Goal: Download file/media

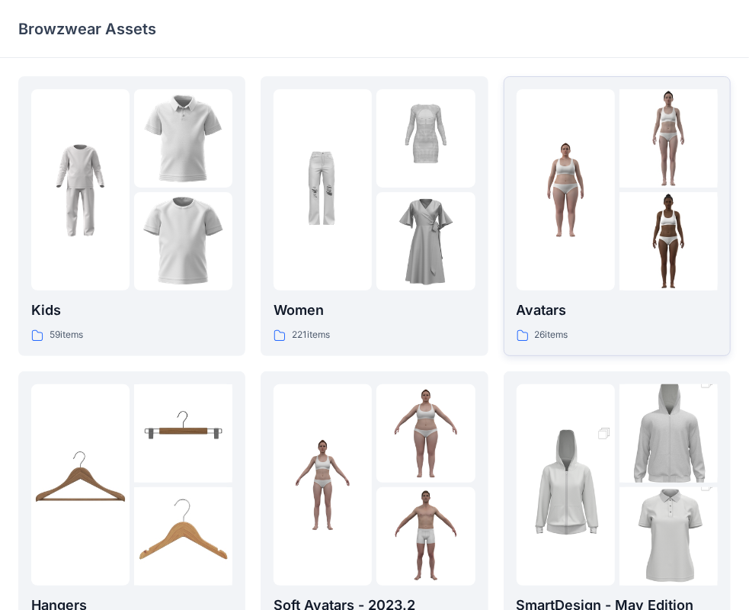
click at [592, 156] on img at bounding box center [566, 190] width 98 height 98
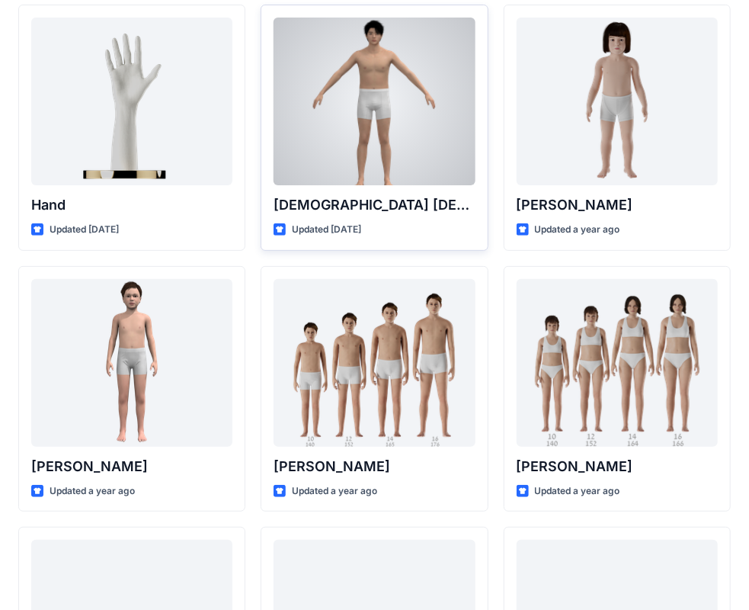
scroll to position [76, 0]
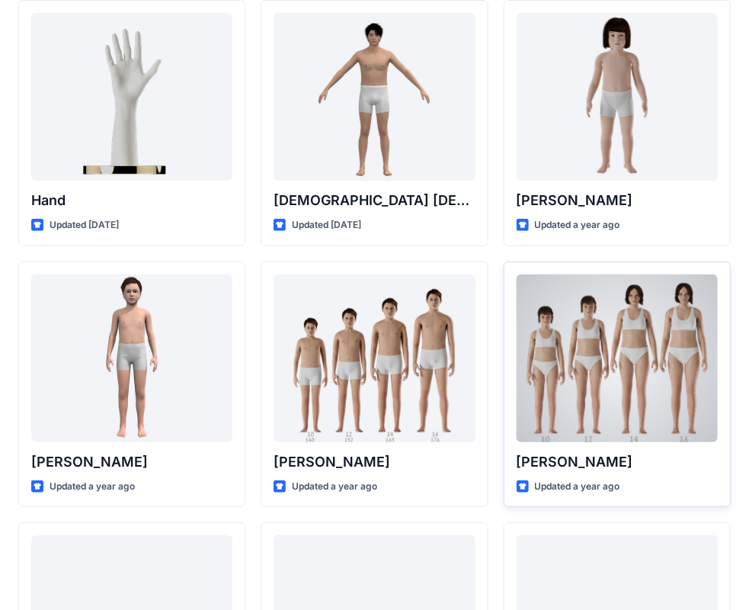
click at [574, 396] on div at bounding box center [617, 358] width 201 height 168
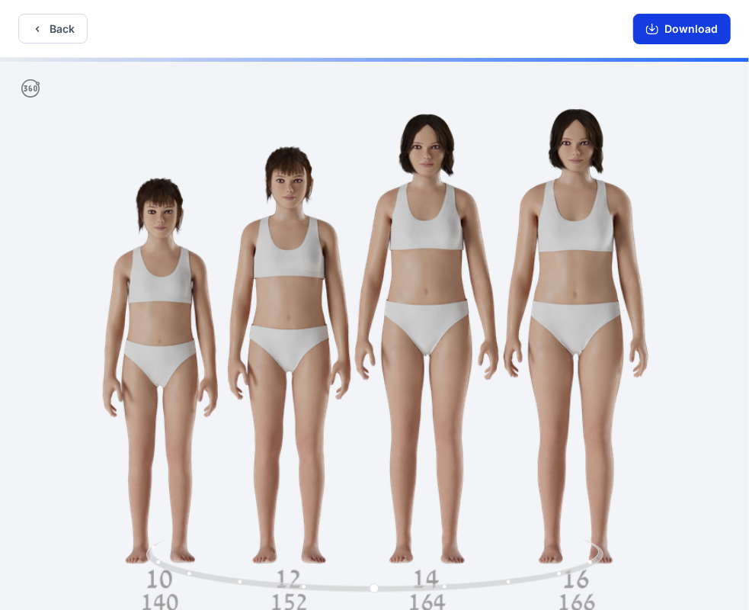
click at [711, 32] on button "Download" at bounding box center [683, 29] width 98 height 30
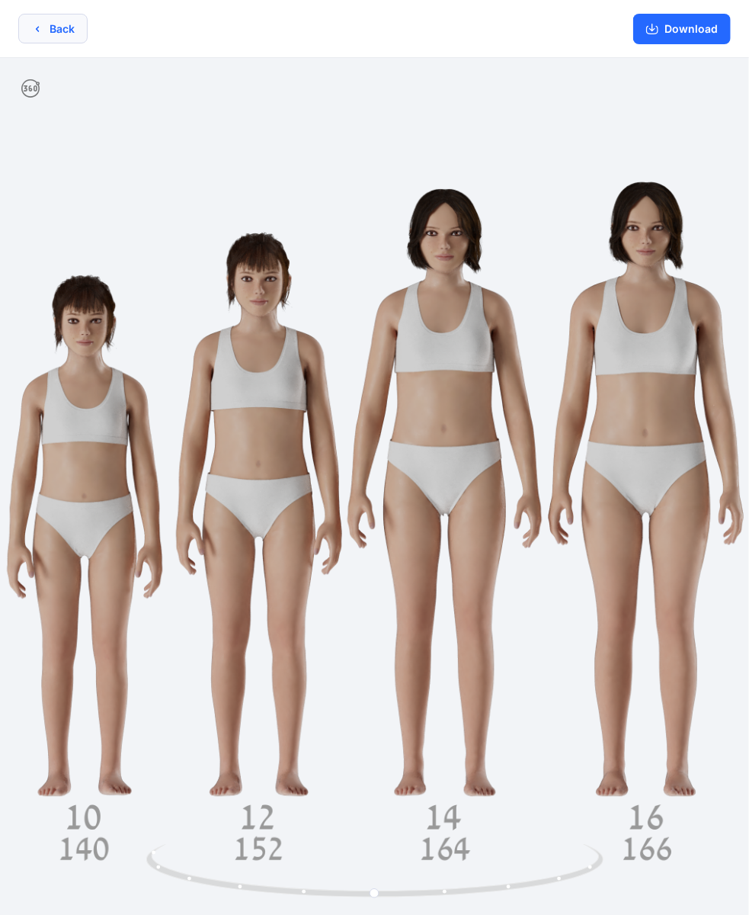
click at [73, 34] on button "Back" at bounding box center [52, 29] width 69 height 30
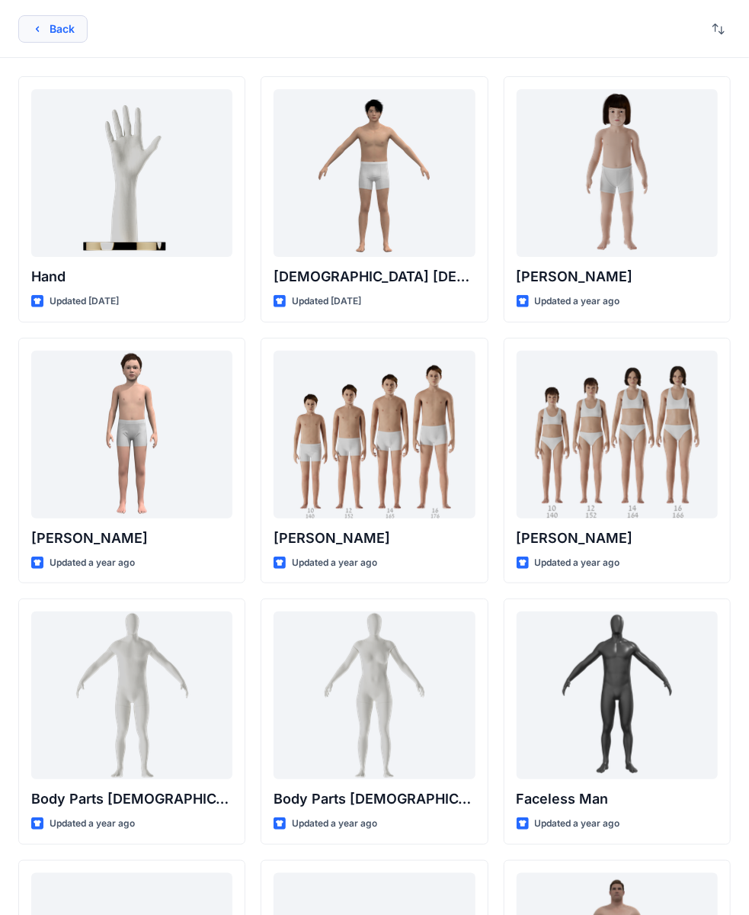
click at [38, 24] on icon "button" at bounding box center [37, 29] width 12 height 12
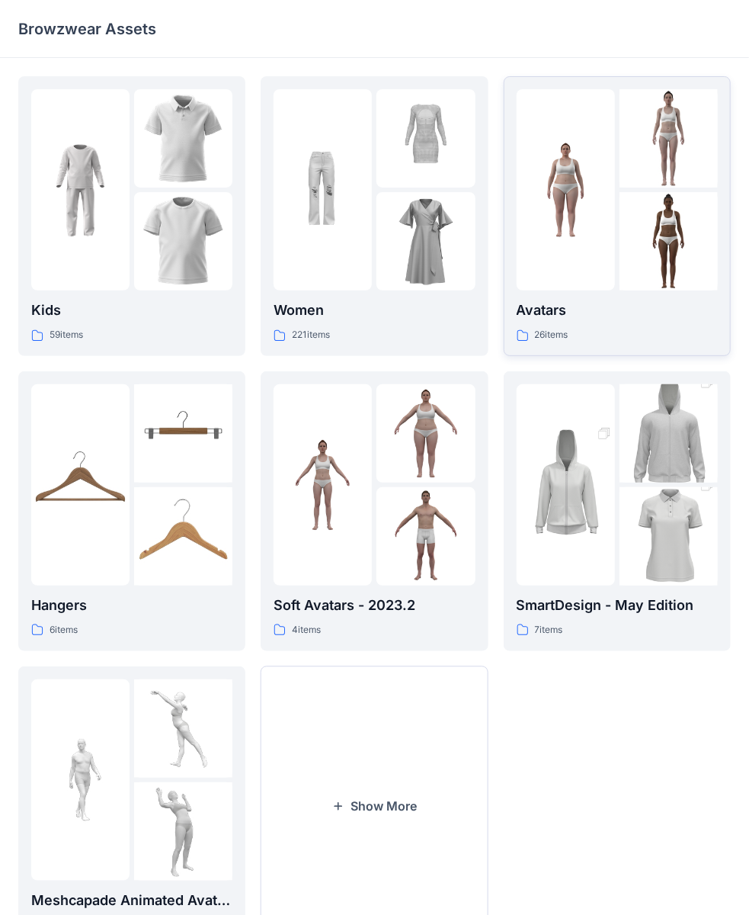
click at [634, 244] on img at bounding box center [669, 241] width 98 height 98
